Goal: Information Seeking & Learning: Learn about a topic

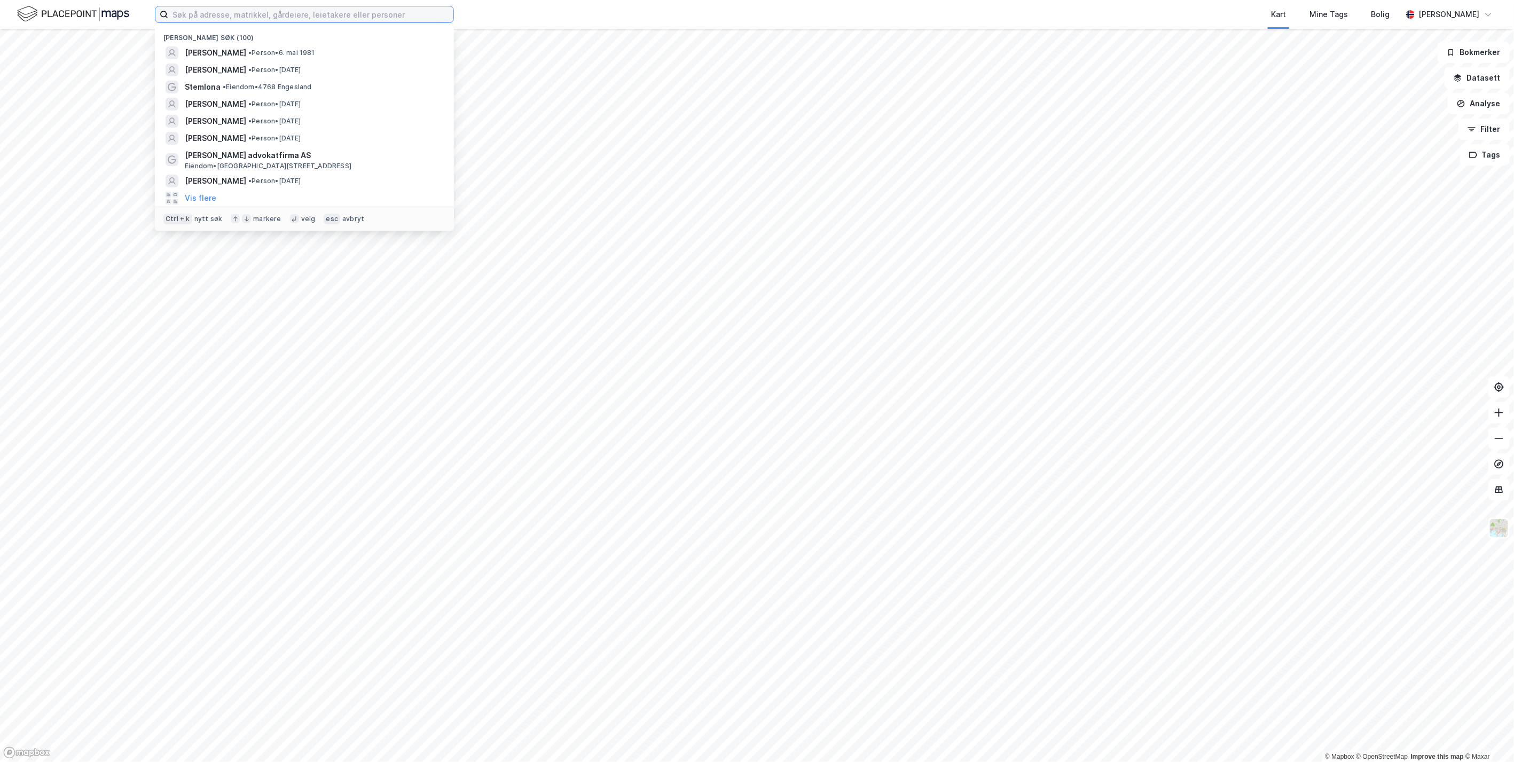
drag, startPoint x: 258, startPoint y: 10, endPoint x: 297, endPoint y: 0, distance: 40.3
click at [259, 10] on input at bounding box center [310, 14] width 285 height 16
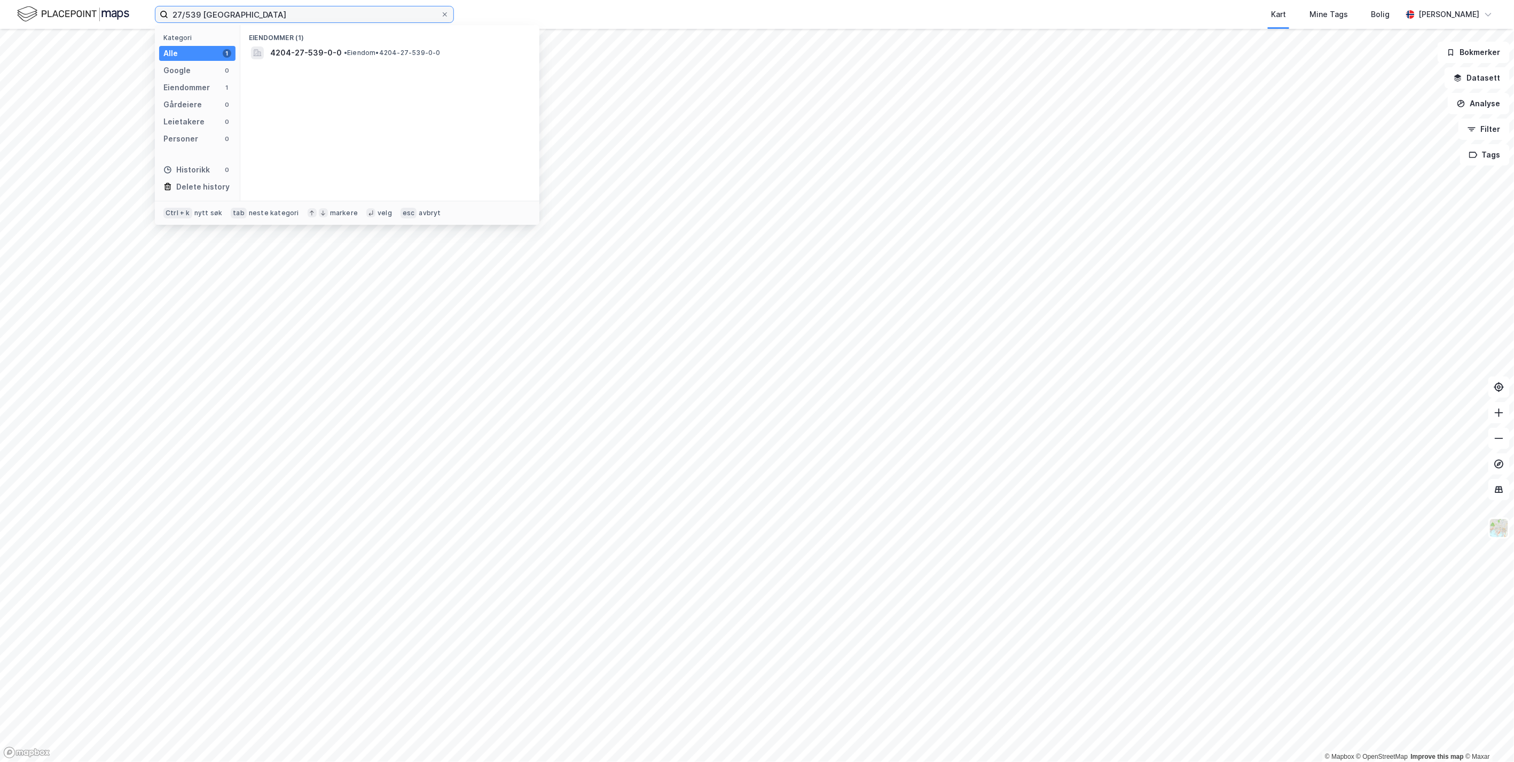
type input "27/539 [GEOGRAPHIC_DATA]"
click at [316, 54] on span "4204-27-539-0-0" at bounding box center [306, 52] width 72 height 13
